Goal: Navigation & Orientation: Find specific page/section

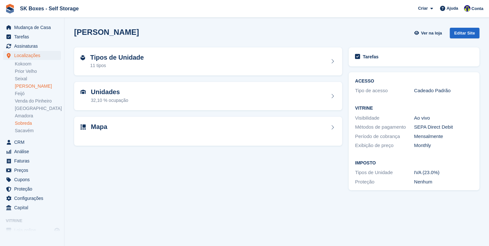
click at [33, 121] on link "Sobreda" at bounding box center [38, 123] width 46 height 6
click at [27, 124] on link "Sobreda" at bounding box center [38, 123] width 46 height 6
click at [25, 124] on link "Sobreda" at bounding box center [38, 123] width 46 height 6
click at [32, 116] on link "Amadora" at bounding box center [38, 116] width 46 height 6
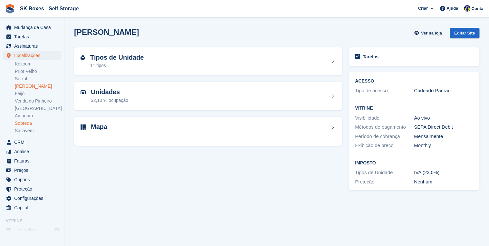
click at [34, 123] on link "Sobreda" at bounding box center [38, 123] width 46 height 6
click at [31, 123] on link "Sobreda" at bounding box center [38, 123] width 46 height 6
click at [23, 122] on link "Sobreda" at bounding box center [38, 123] width 46 height 6
click at [114, 159] on div "Tipos de Unidade 11 tipos Unidades 32,10 % ocupação Mapa" at bounding box center [208, 118] width 275 height 149
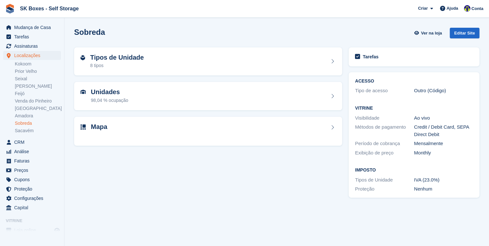
click at [126, 174] on div "Tipos de Unidade 8 tipos Unidades 98,04 % ocupação Mapa" at bounding box center [208, 122] width 275 height 156
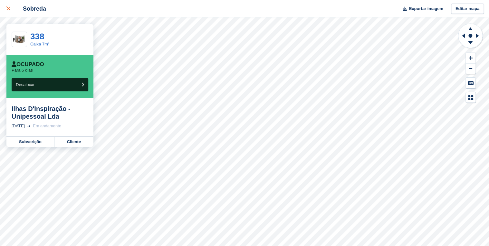
click at [6, 10] on link at bounding box center [8, 8] width 17 height 17
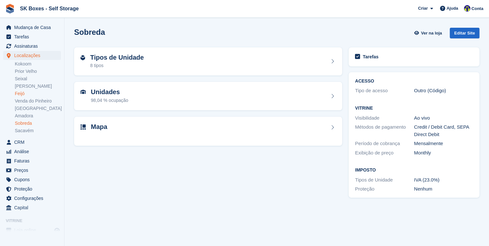
click at [21, 93] on link "Feijó" at bounding box center [38, 94] width 46 height 6
